Goal: Information Seeking & Learning: Learn about a topic

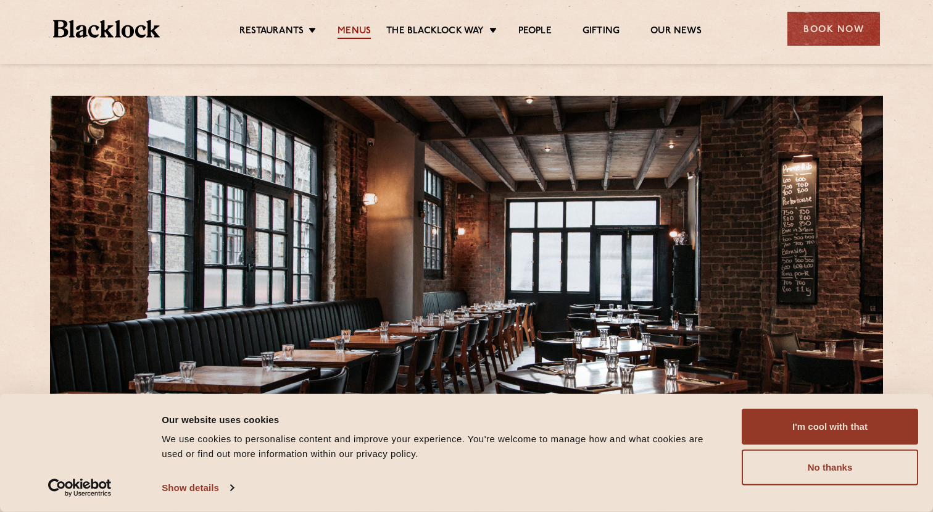
click at [354, 31] on link "Menus" at bounding box center [354, 32] width 33 height 14
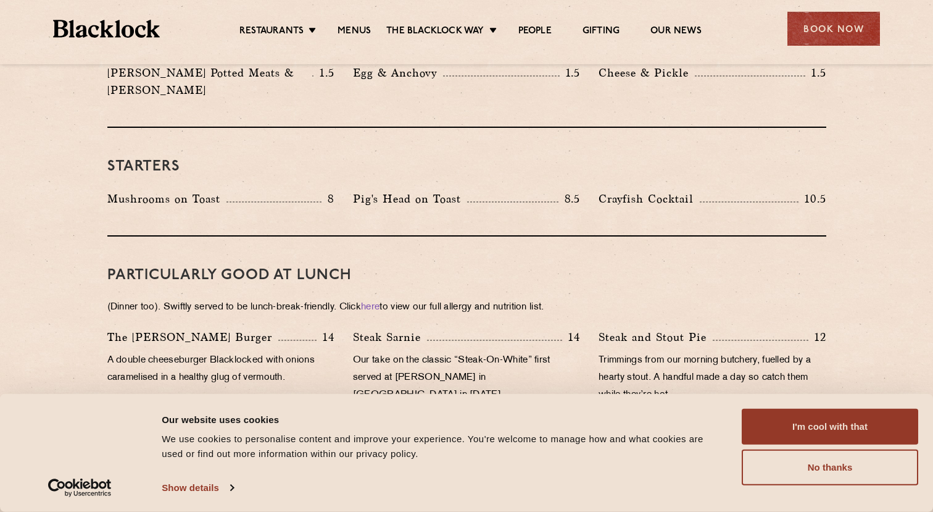
scroll to position [228, 0]
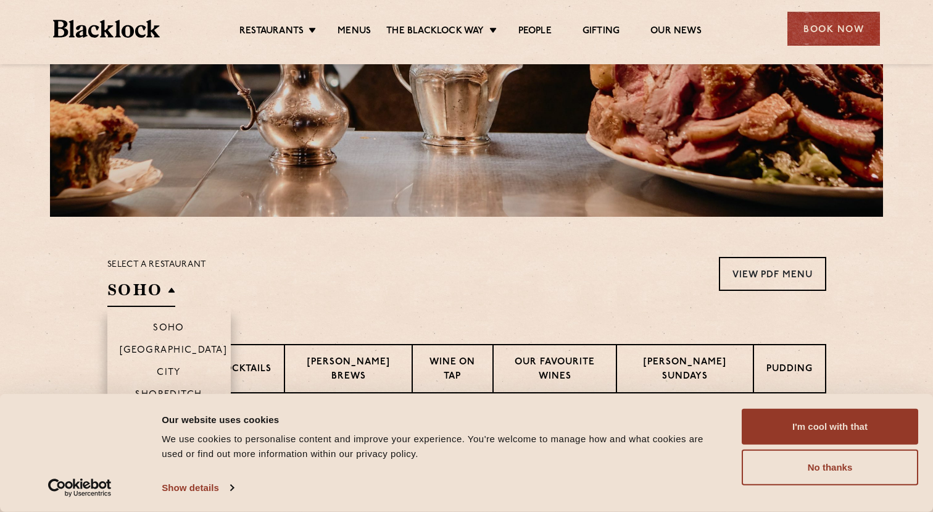
click at [154, 288] on h2 "SOHO" at bounding box center [141, 293] width 68 height 28
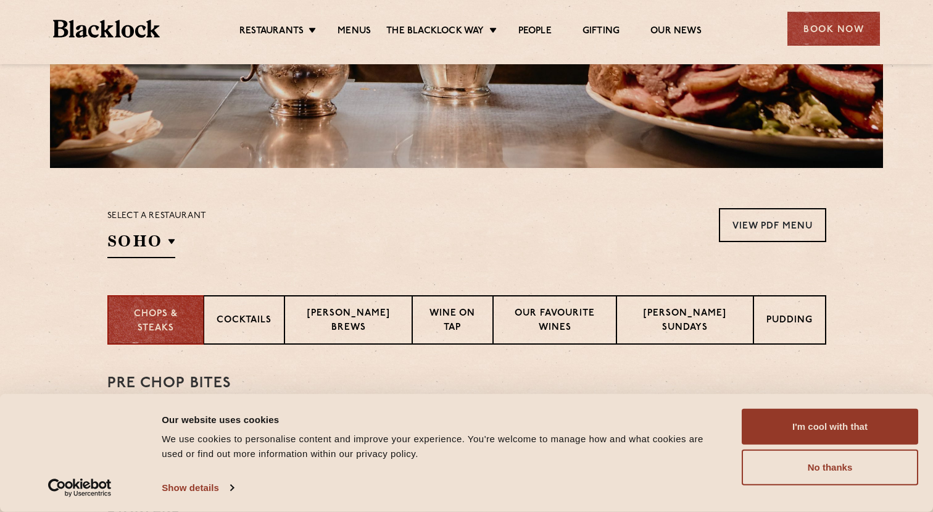
scroll to position [280, 0]
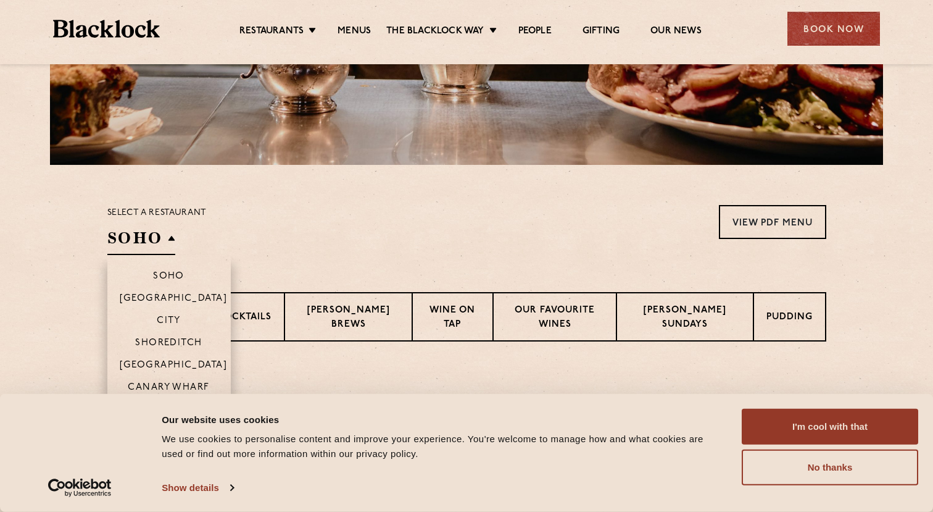
click at [156, 336] on li "Shoreditch" at bounding box center [168, 342] width 123 height 22
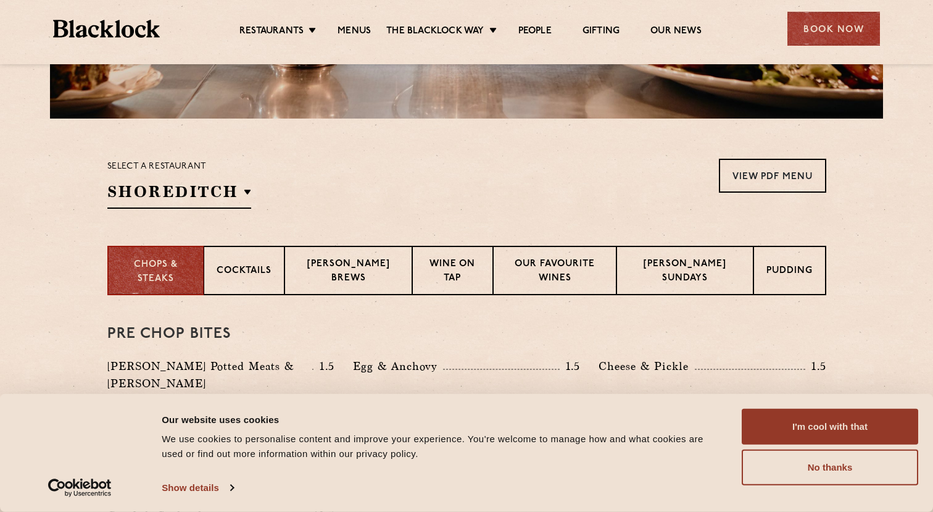
scroll to position [330, 0]
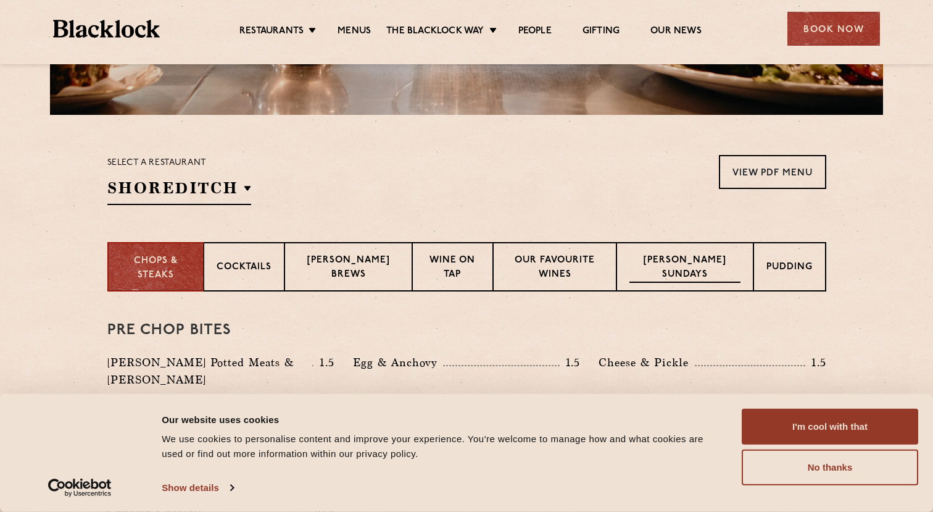
click at [700, 278] on p "[PERSON_NAME] Sundays" at bounding box center [685, 268] width 111 height 29
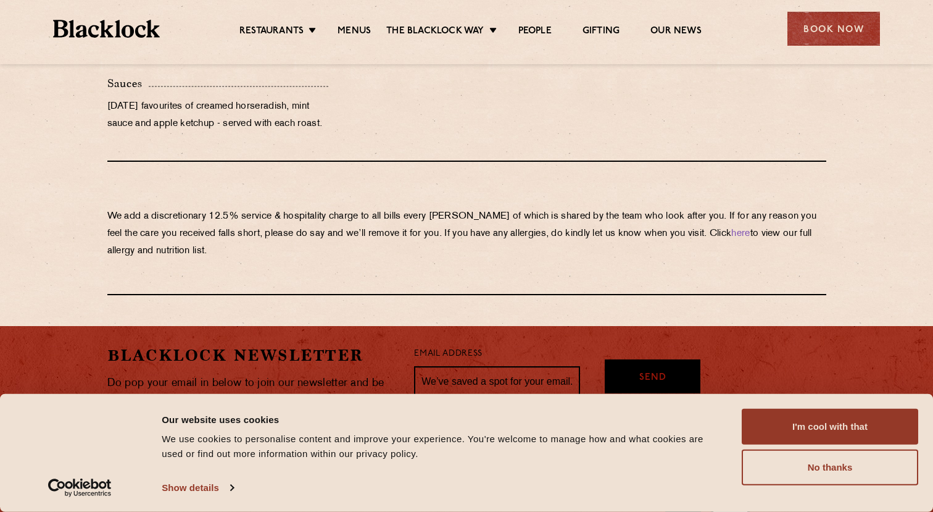
scroll to position [1462, 0]
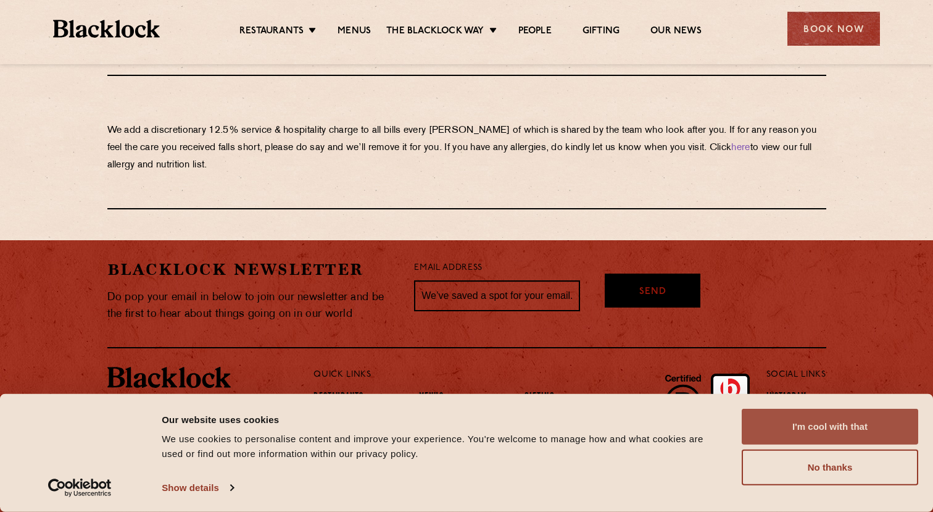
click at [839, 425] on button "I'm cool with that" at bounding box center [830, 427] width 177 height 36
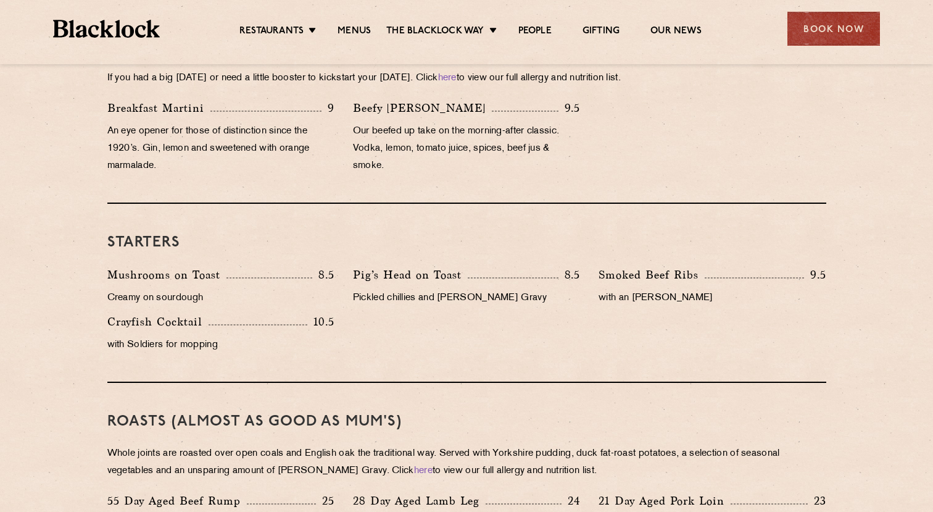
scroll to position [0, 0]
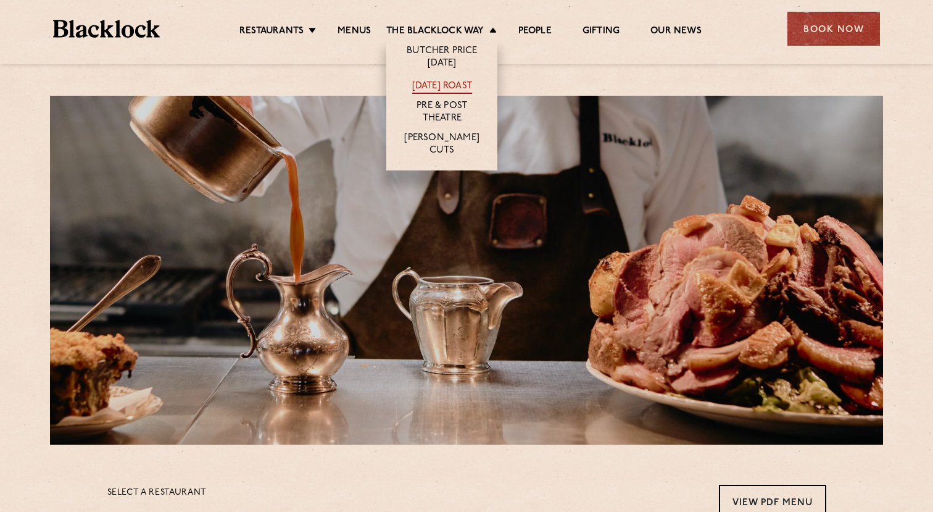
click at [446, 83] on link "[DATE] Roast" at bounding box center [442, 87] width 60 height 14
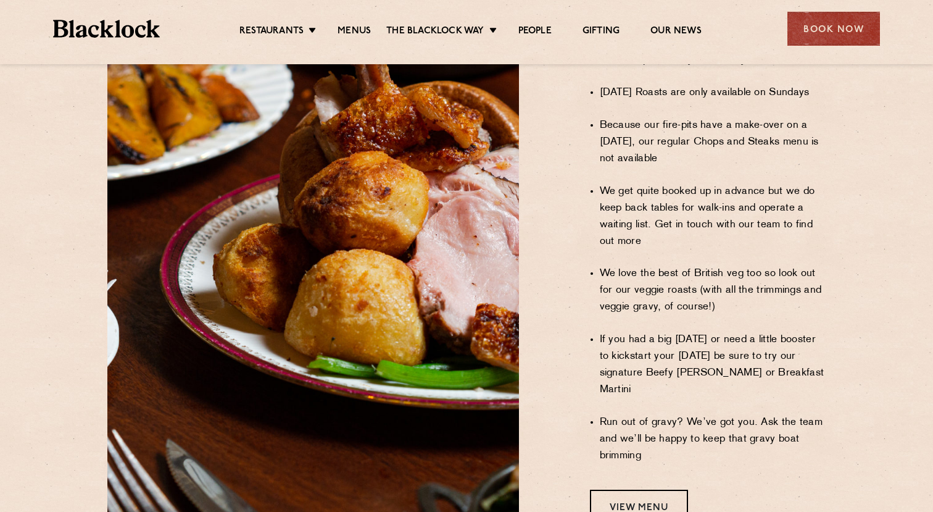
scroll to position [901, 0]
